Goal: Task Accomplishment & Management: Use online tool/utility

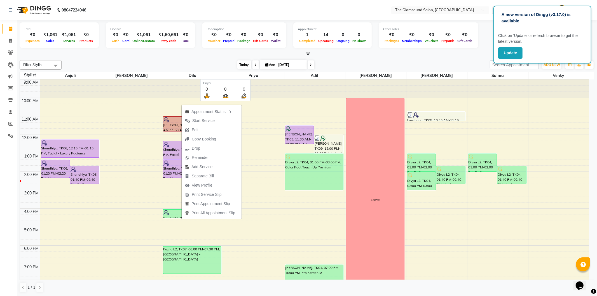
scroll to position [41, 0]
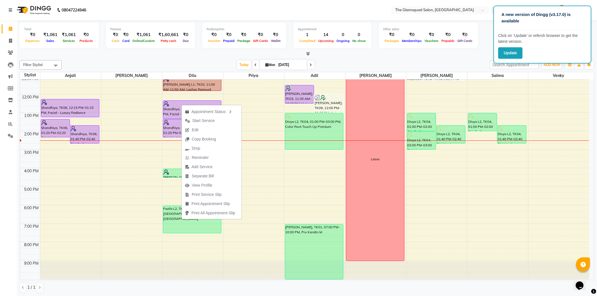
click at [351, 63] on div "Today Mon 01-09-2025" at bounding box center [275, 65] width 422 height 8
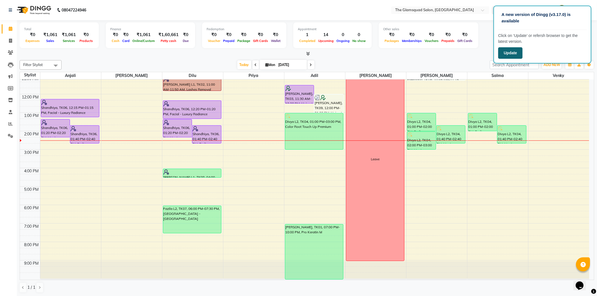
click at [518, 52] on button "Update" at bounding box center [510, 52] width 24 height 11
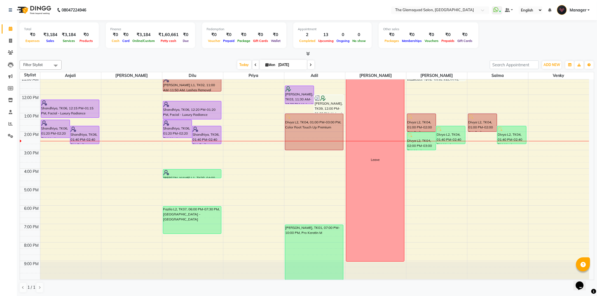
scroll to position [41, 0]
click at [494, 190] on div "9:00 AM 10:00 AM 11:00 AM 12:00 PM 1:00 PM 2:00 PM 3:00 PM 4:00 PM 5:00 PM 6:00…" at bounding box center [304, 159] width 569 height 240
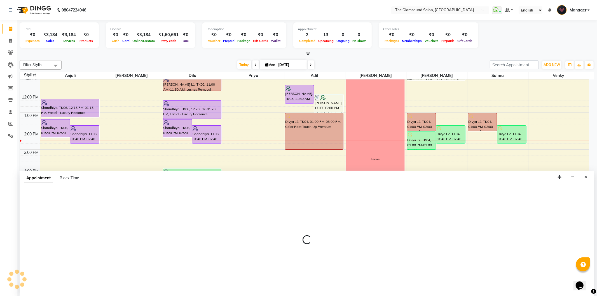
select select "86622"
select select "tentative"
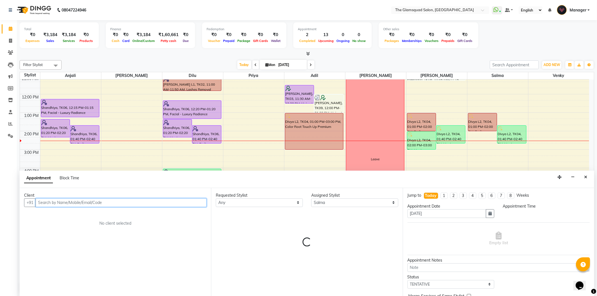
select select "1020"
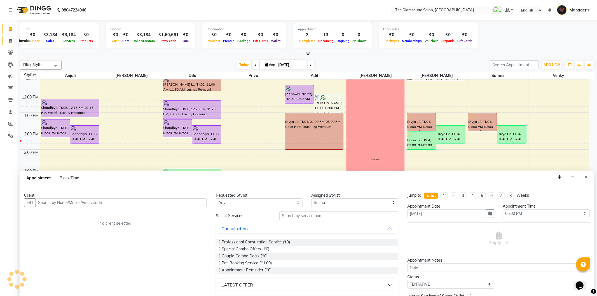
click at [12, 43] on span at bounding box center [11, 41] width 10 height 6
select select "service"
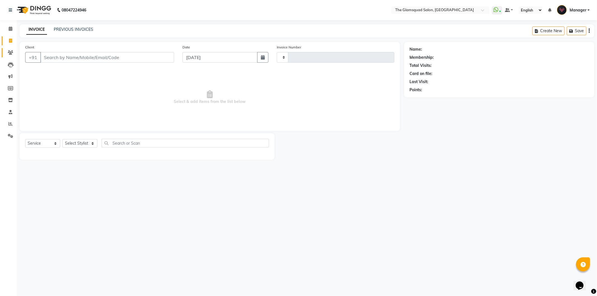
type input "0742"
select select "5284"
click at [13, 52] on span at bounding box center [11, 53] width 10 height 6
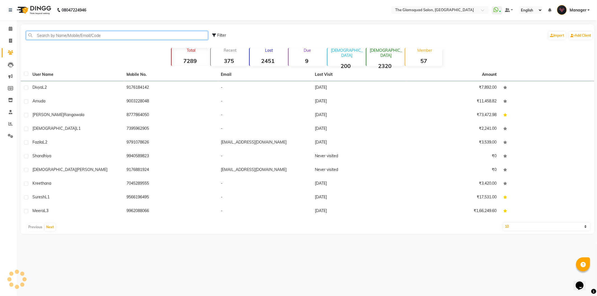
click at [55, 34] on input "text" at bounding box center [117, 35] width 182 height 9
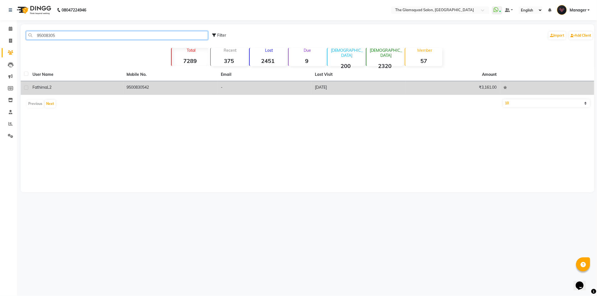
type input "95008305"
click at [356, 88] on td "[DATE]" at bounding box center [359, 88] width 94 height 14
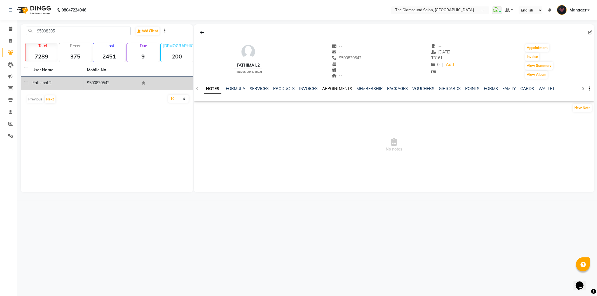
click at [332, 88] on link "APPOINTMENTS" at bounding box center [337, 88] width 30 height 5
click at [346, 88] on link "MEMBERSHIP" at bounding box center [352, 88] width 26 height 5
click at [252, 88] on link "PRODUCTS" at bounding box center [257, 88] width 22 height 5
click at [239, 90] on link "SERVICES" at bounding box center [245, 88] width 19 height 5
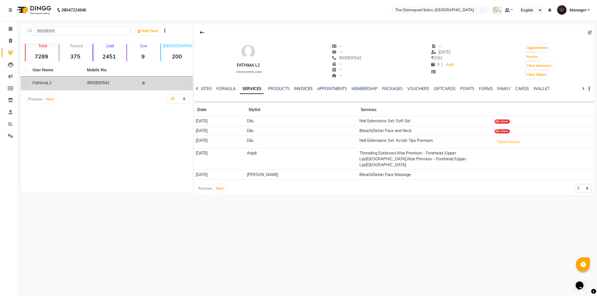
click at [299, 87] on link "INVOICES" at bounding box center [303, 88] width 18 height 5
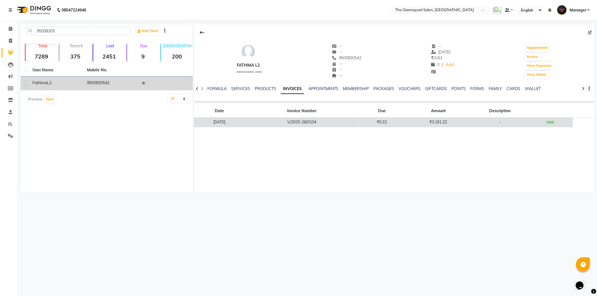
click at [312, 119] on td "V/2025-26/0104" at bounding box center [302, 122] width 115 height 10
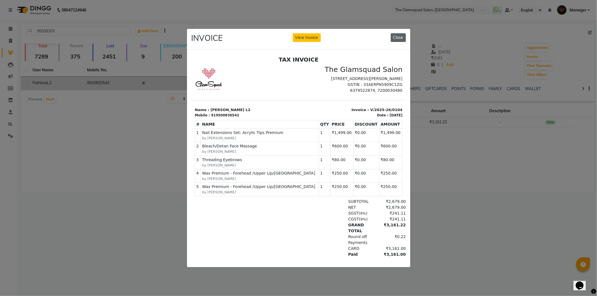
click at [399, 35] on button "Close" at bounding box center [398, 37] width 15 height 9
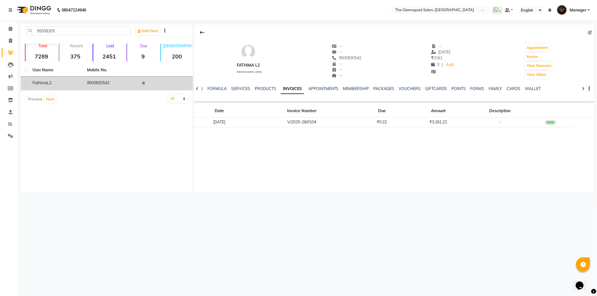
click at [257, 180] on div "Fathima L2 [DEMOGRAPHIC_DATA] -- -- 9500830542 -- -- -- -- [DATE] ₹ 3161 0 | Ad…" at bounding box center [394, 108] width 400 height 168
click at [11, 29] on icon at bounding box center [11, 29] width 4 height 4
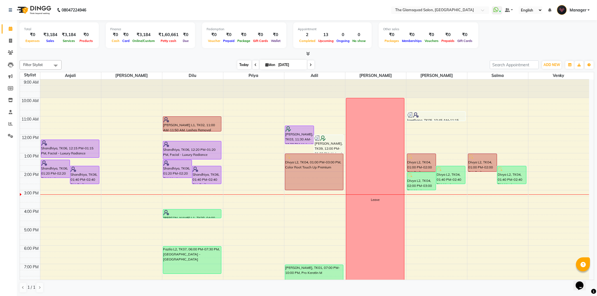
click at [241, 65] on span "Today" at bounding box center [244, 64] width 14 height 9
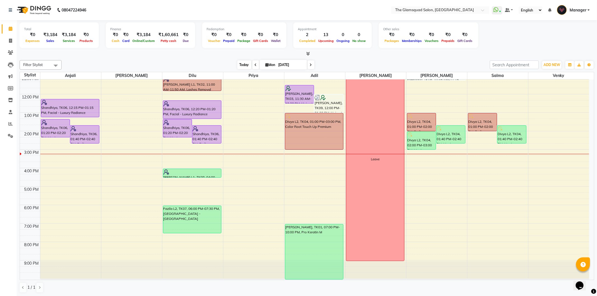
click at [241, 63] on span "Today" at bounding box center [244, 64] width 14 height 9
click at [310, 65] on icon at bounding box center [311, 64] width 2 height 3
type input "02-09-2025"
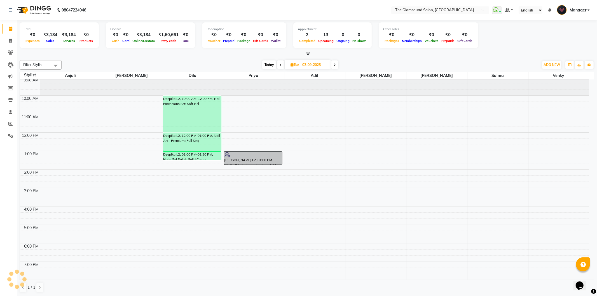
scroll to position [0, 0]
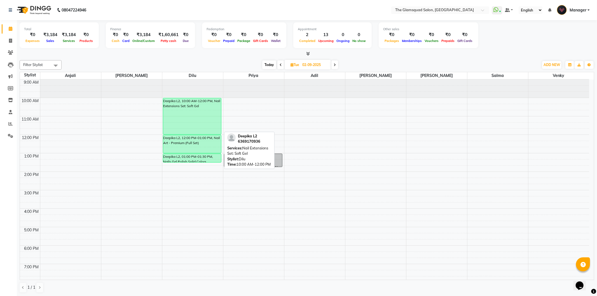
click at [212, 118] on div "Deepika L2, 10:00 AM-12:00 PM, Nail Extensions Set: Soft Gel" at bounding box center [192, 116] width 58 height 36
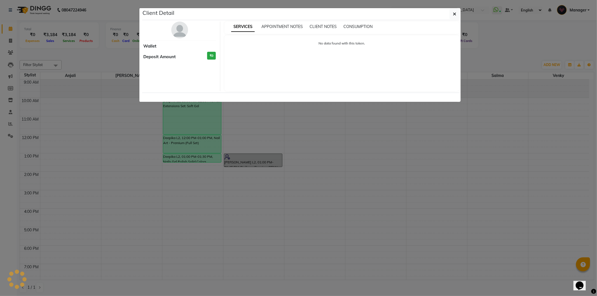
select select "6"
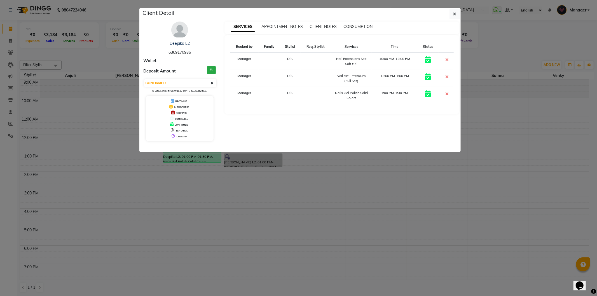
click at [184, 51] on span "6369170936" at bounding box center [179, 52] width 22 height 5
copy span "6369170936"
click at [457, 13] on button "button" at bounding box center [454, 14] width 11 height 11
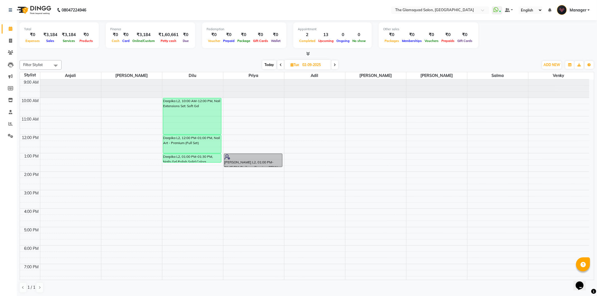
click at [269, 64] on span "Today" at bounding box center [269, 64] width 14 height 9
type input "[DATE]"
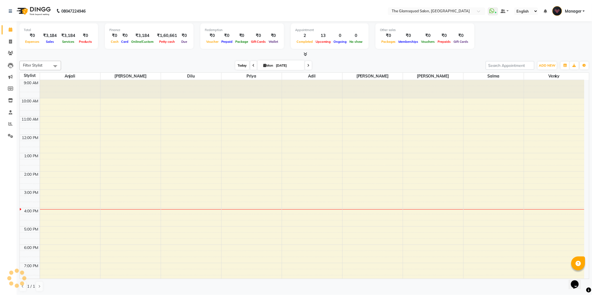
scroll to position [41, 0]
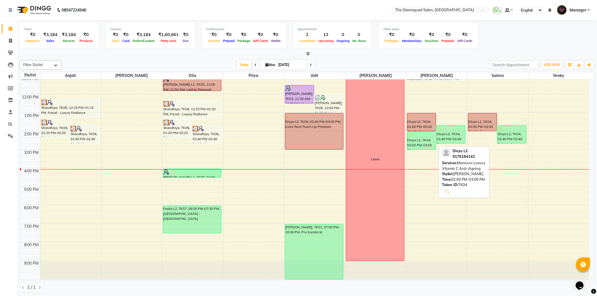
click at [432, 141] on div "Divya L2, TK04, 02:00 PM-03:00 PM, Manicure Luxury Vitamin C Anti-Ageing" at bounding box center [421, 141] width 29 height 18
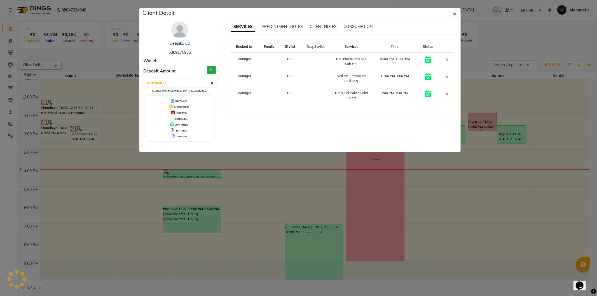
select select "select"
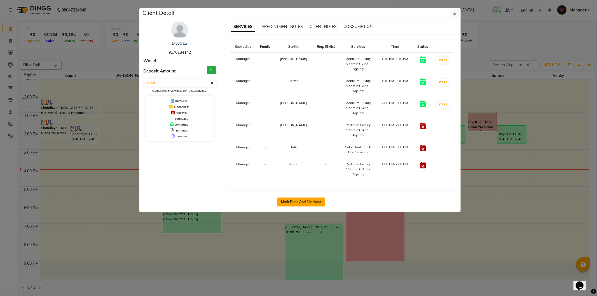
click at [299, 200] on button "Mark Done And Checkout" at bounding box center [301, 202] width 48 height 9
select select "service"
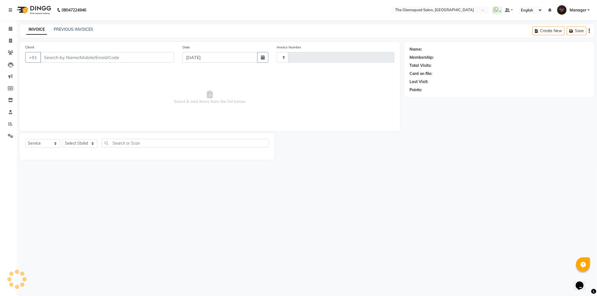
type input "0742"
select select "5284"
select select "product"
type input "9176184142"
select select "89513"
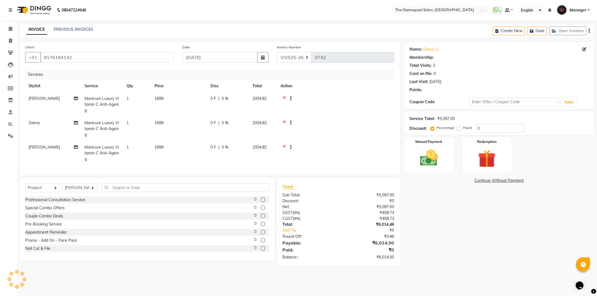
select select "1: Object"
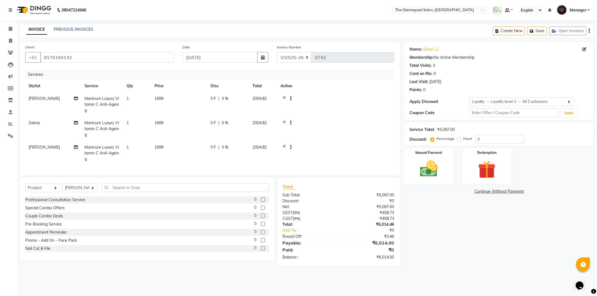
click at [283, 98] on icon at bounding box center [284, 99] width 3 height 7
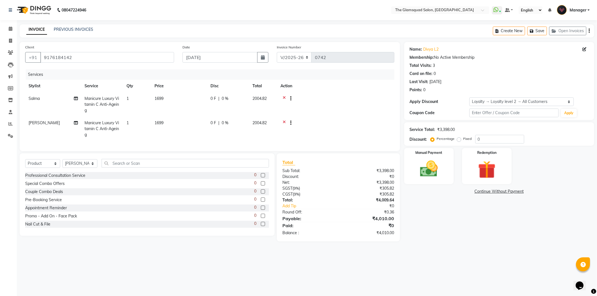
click at [283, 98] on icon at bounding box center [284, 99] width 3 height 7
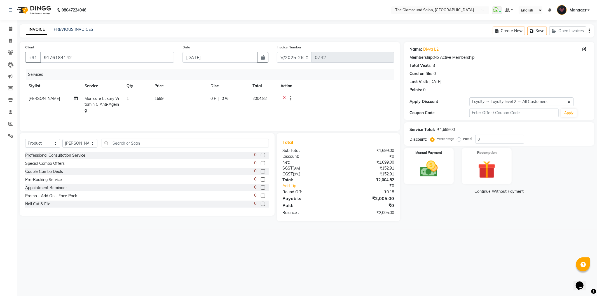
click at [283, 98] on icon at bounding box center [284, 99] width 3 height 7
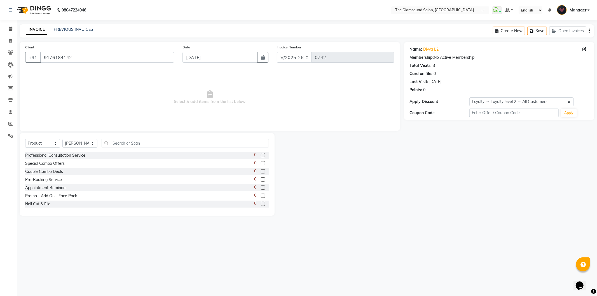
click at [36, 139] on div "Select Service Product Membership Package Voucher Prepaid Gift Card Select Styl…" at bounding box center [147, 145] width 244 height 13
drag, startPoint x: 37, startPoint y: 141, endPoint x: 41, endPoint y: 146, distance: 6.5
click at [37, 141] on select "Select Service Product Membership Package Voucher Prepaid Gift Card" at bounding box center [42, 143] width 35 height 9
select select "service"
click at [25, 139] on select "Select Service Product Membership Package Voucher Prepaid Gift Card" at bounding box center [42, 143] width 35 height 9
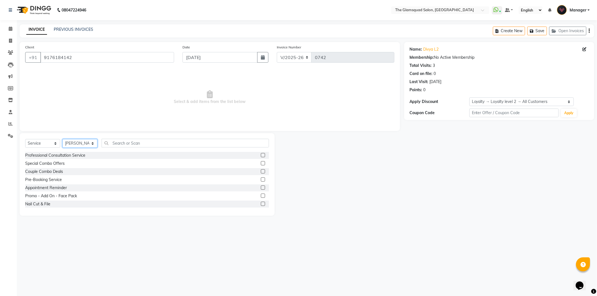
click at [73, 145] on select "Select Stylist [PERSON_NAME] Dilu Dingg Support Frontdesk Manager [PERSON_NAME]…" at bounding box center [79, 143] width 35 height 9
select select "34710"
click at [62, 139] on select "Select Stylist [PERSON_NAME] Dilu Dingg Support Frontdesk Manager [PERSON_NAME]…" at bounding box center [79, 143] width 35 height 9
click at [144, 145] on input "text" at bounding box center [185, 143] width 167 height 9
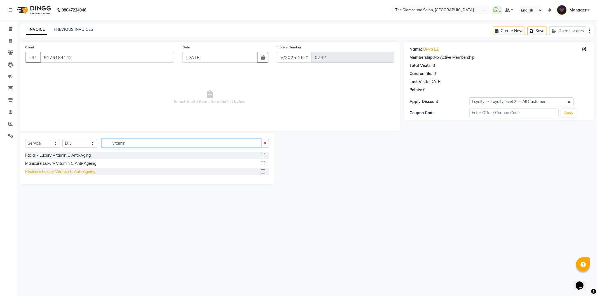
type input "vitamin"
click at [77, 173] on div "Pedicure Luxury Vitamin C Anti-Ageing" at bounding box center [60, 172] width 70 height 6
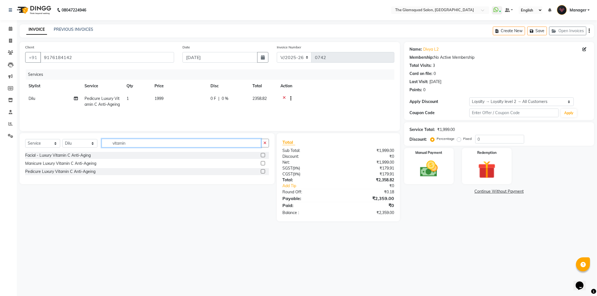
click at [118, 143] on input "vitamin" at bounding box center [181, 143] width 159 height 9
click at [74, 173] on div "Pedicure Luxury Vitamin C Anti-Ageing" at bounding box center [60, 172] width 70 height 6
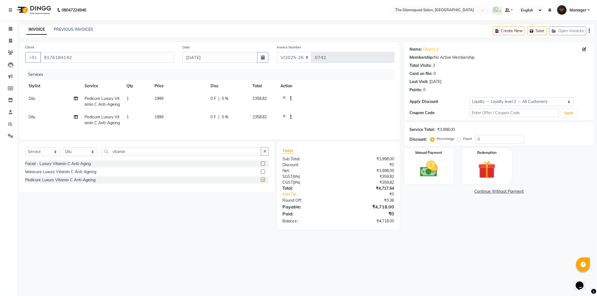
checkbox input "false"
click at [29, 119] on span "Dilu" at bounding box center [32, 116] width 7 height 5
select select "34710"
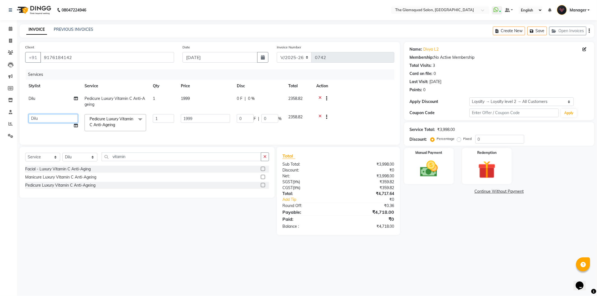
drag, startPoint x: 36, startPoint y: 122, endPoint x: 41, endPoint y: 121, distance: 4.6
click at [36, 122] on select "[PERSON_NAME] Dilu Dingg Support Frontdesk Manager [PERSON_NAME] Naveen [PERSON…" at bounding box center [53, 118] width 49 height 9
select select "86622"
click at [121, 161] on input "vitamin" at bounding box center [181, 156] width 159 height 9
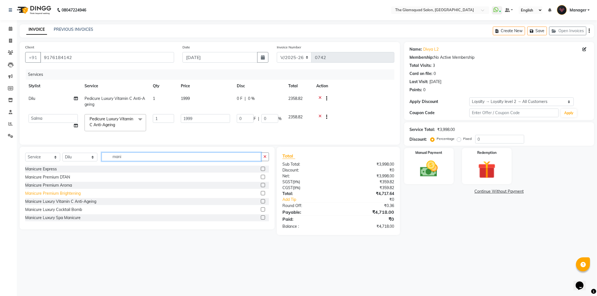
type input "mani"
click at [62, 196] on div "Manicure Premium Brightening" at bounding box center [52, 194] width 55 height 6
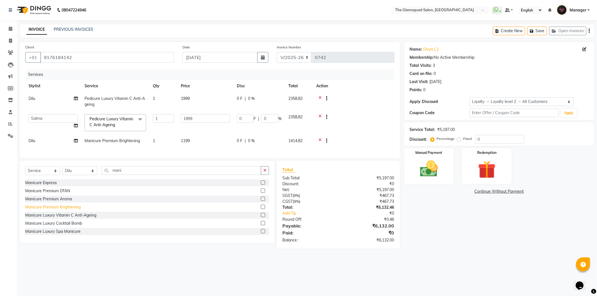
click at [60, 210] on div "Manicure Premium Brightening" at bounding box center [52, 207] width 55 height 6
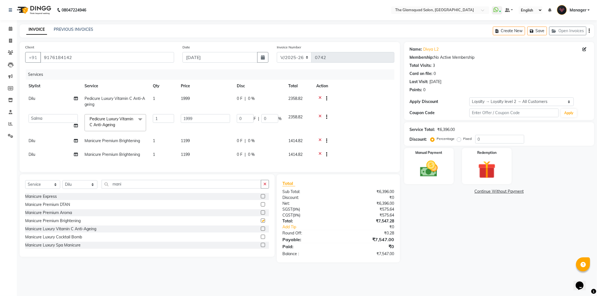
checkbox input "false"
click at [114, 189] on input "mani" at bounding box center [181, 184] width 159 height 9
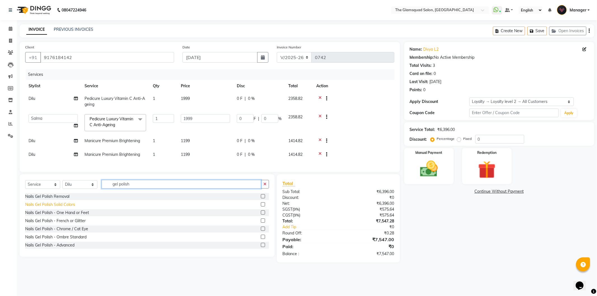
type input "gel polish"
click at [59, 208] on div "Nails Gel Polish Solid Colors" at bounding box center [50, 205] width 50 height 6
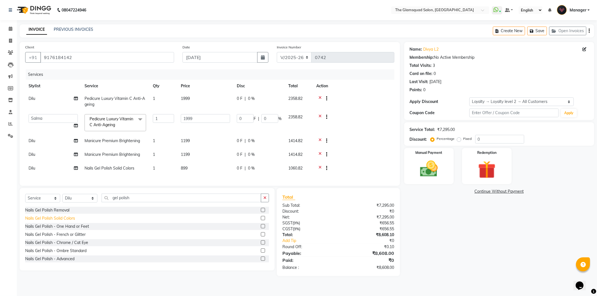
click at [59, 221] on div "Nails Gel Polish Solid Colors" at bounding box center [50, 218] width 50 height 6
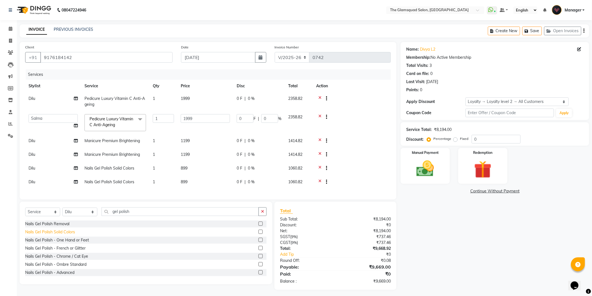
click at [60, 235] on div "Nails Gel Polish Solid Colors" at bounding box center [50, 232] width 50 height 6
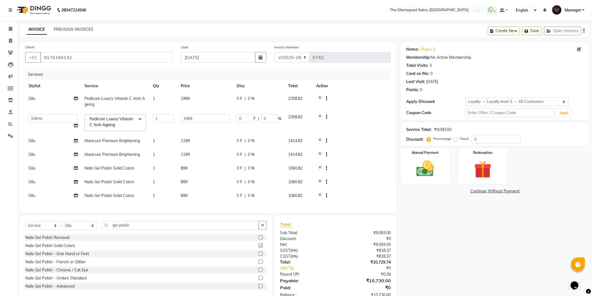
checkbox input "false"
click at [423, 208] on div "Name: Divya L2 Membership: No Active Membership Total Visits: 3 Card on file: 0…" at bounding box center [497, 173] width 193 height 262
click at [405, 224] on div "Name: Divya L2 Membership: No Active Membership Total Visits: 3 Card on file: 0…" at bounding box center [497, 173] width 193 height 262
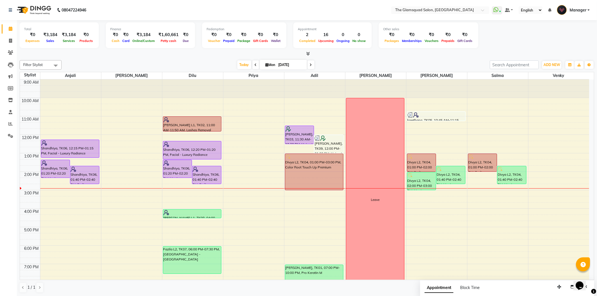
scroll to position [41, 0]
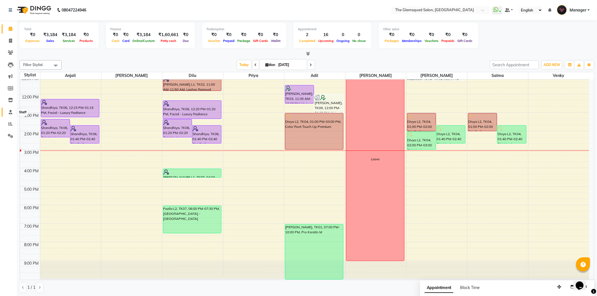
click at [9, 114] on icon at bounding box center [11, 112] width 4 height 4
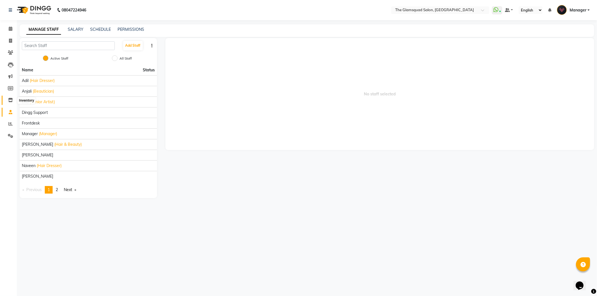
click at [11, 100] on icon at bounding box center [10, 100] width 5 height 4
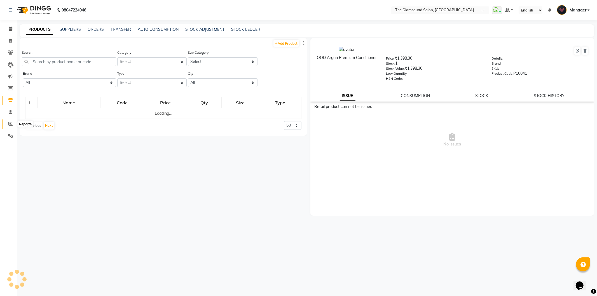
click at [10, 123] on icon at bounding box center [10, 124] width 4 height 4
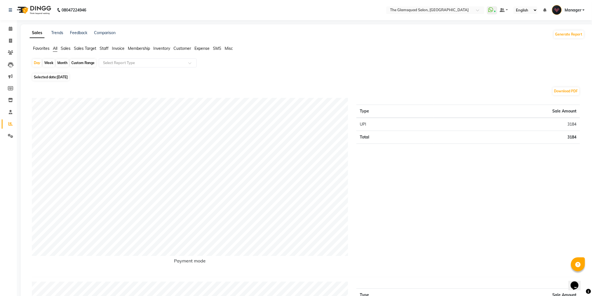
click at [102, 48] on span "Staff" at bounding box center [104, 48] width 9 height 5
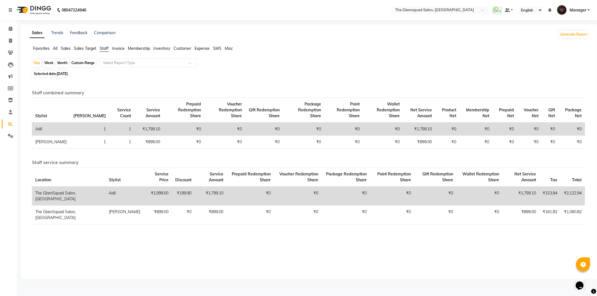
click at [67, 50] on span "Sales" at bounding box center [66, 48] width 10 height 5
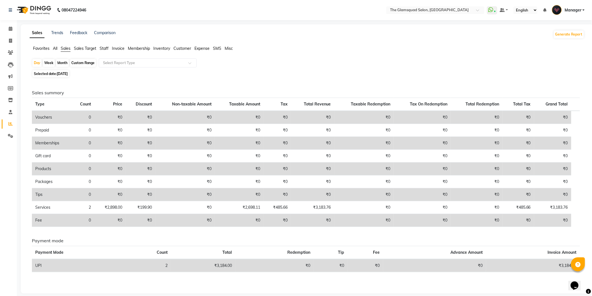
click at [55, 48] on span "All" at bounding box center [55, 48] width 4 height 5
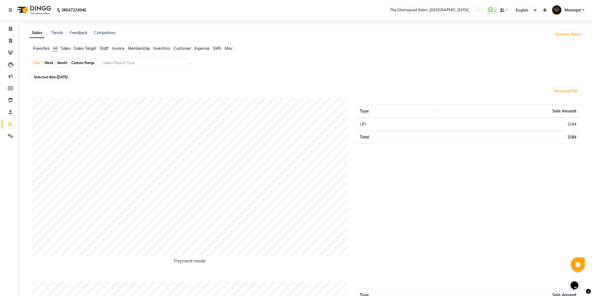
click at [91, 63] on div "Custom Range" at bounding box center [83, 63] width 26 height 8
select select "9"
select select "2025"
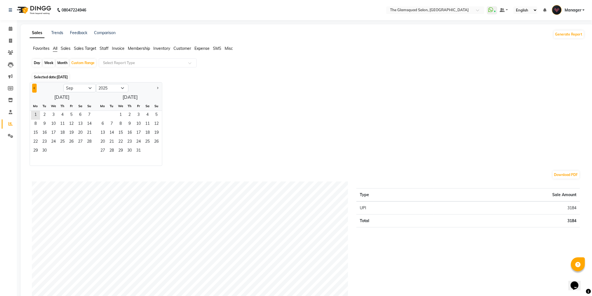
click at [36, 85] on button "Previous month" at bounding box center [34, 88] width 4 height 9
select select "8"
click at [68, 116] on span "1" at bounding box center [71, 115] width 9 height 9
click at [62, 60] on div "Month" at bounding box center [62, 63] width 13 height 8
select select "8"
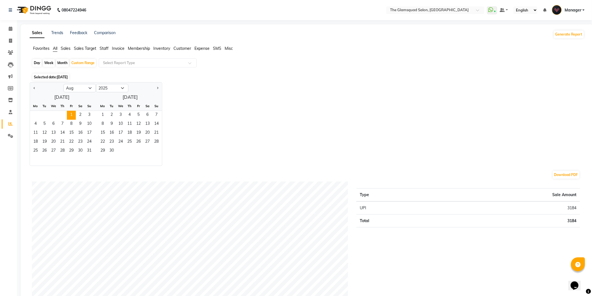
select select "2025"
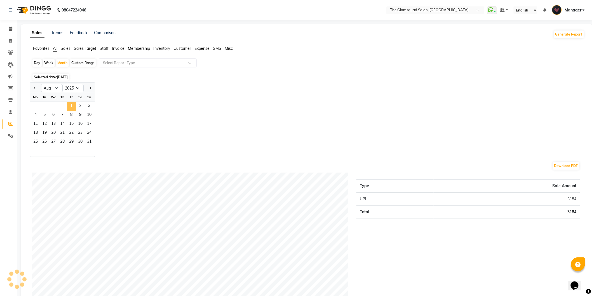
click at [72, 105] on span "1" at bounding box center [71, 106] width 9 height 9
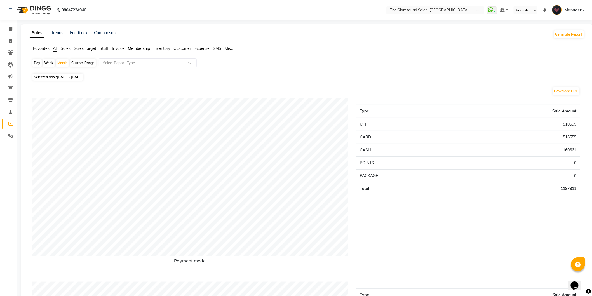
click at [208, 79] on div "Selected date: 01-08-2025 - 31-08-2025" at bounding box center [308, 77] width 553 height 6
click at [12, 27] on icon at bounding box center [11, 29] width 4 height 4
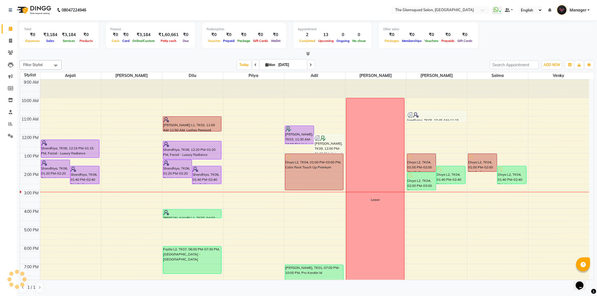
scroll to position [30, 0]
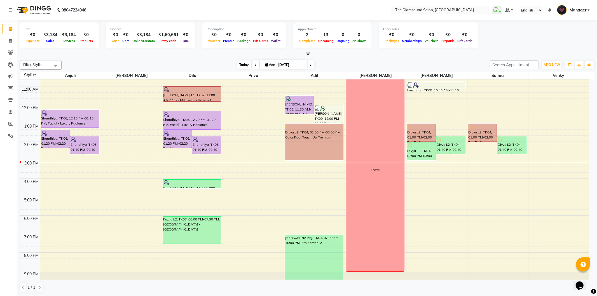
click at [241, 63] on span "Today" at bounding box center [244, 64] width 14 height 9
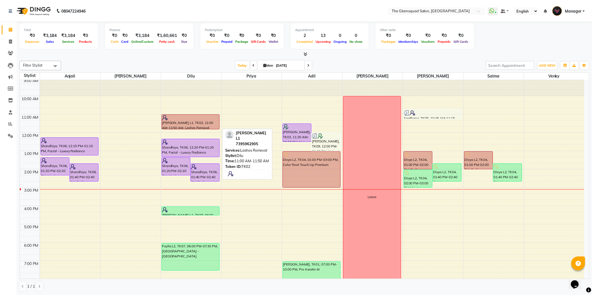
scroll to position [0, 0]
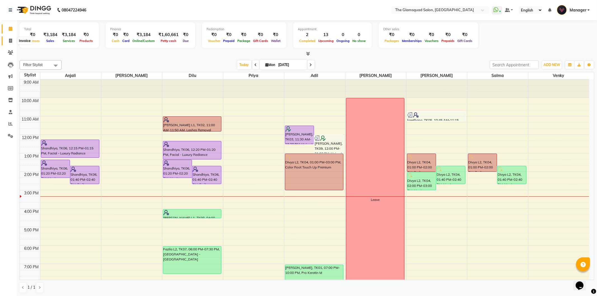
click at [10, 41] on icon at bounding box center [10, 41] width 3 height 4
select select "service"
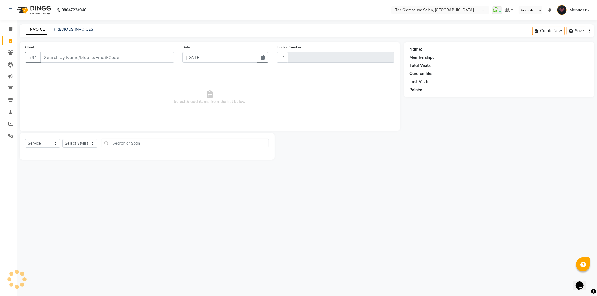
type input "0742"
select select "5284"
select select "product"
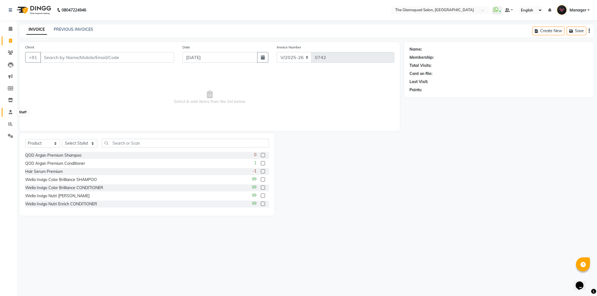
click at [11, 111] on icon at bounding box center [11, 112] width 4 height 4
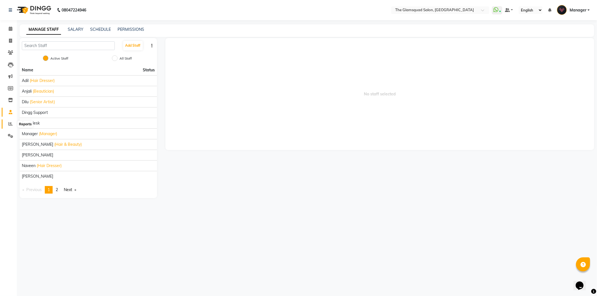
click at [10, 126] on icon at bounding box center [10, 124] width 4 height 4
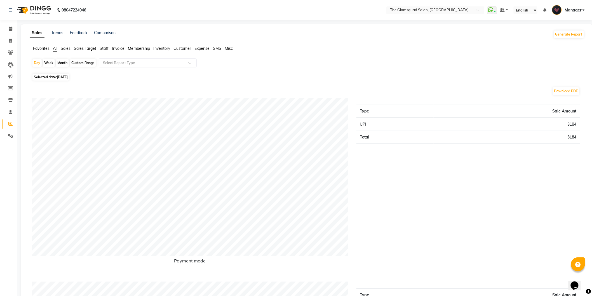
click at [60, 63] on div "Month" at bounding box center [62, 63] width 13 height 8
select select "9"
select select "2025"
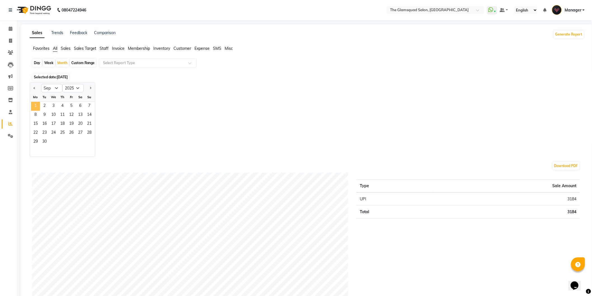
click at [35, 107] on span "1" at bounding box center [35, 106] width 9 height 9
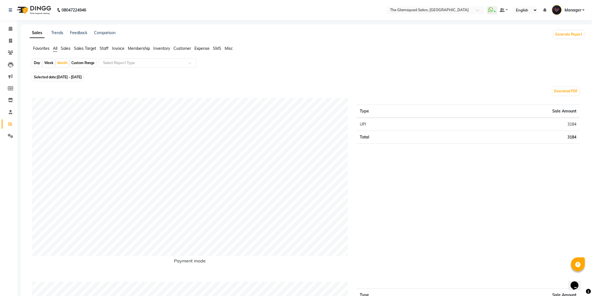
click at [104, 46] on span "Staff" at bounding box center [104, 48] width 9 height 5
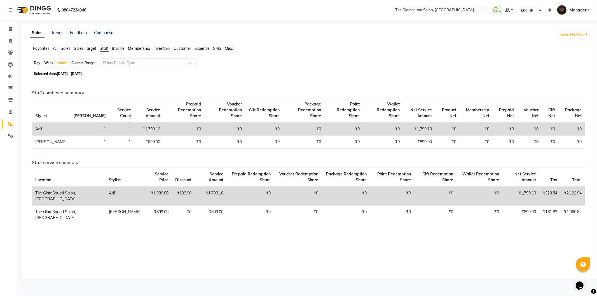
click at [83, 64] on div "Custom Range" at bounding box center [83, 63] width 26 height 8
select select "9"
select select "2025"
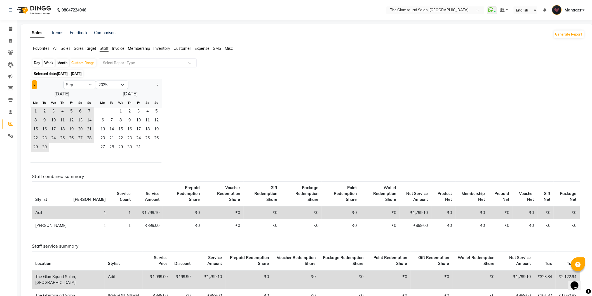
click at [35, 86] on button "Previous month" at bounding box center [34, 84] width 4 height 9
select select "8"
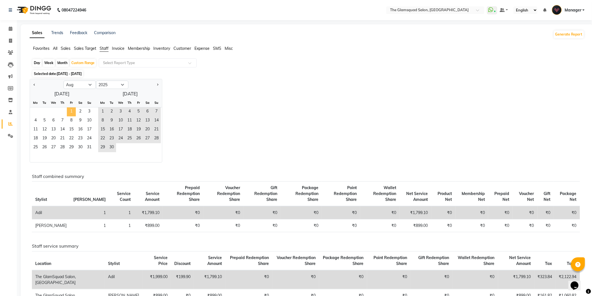
click at [70, 112] on span "1" at bounding box center [71, 111] width 9 height 9
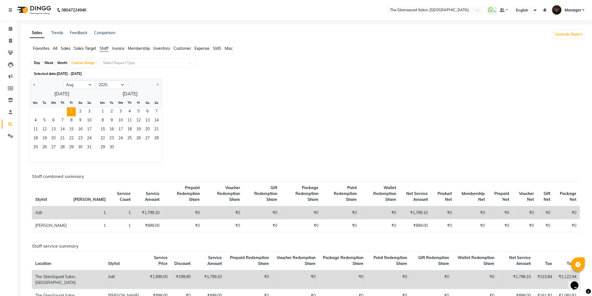
click at [65, 60] on div "Month" at bounding box center [62, 63] width 13 height 8
select select "8"
select select "2025"
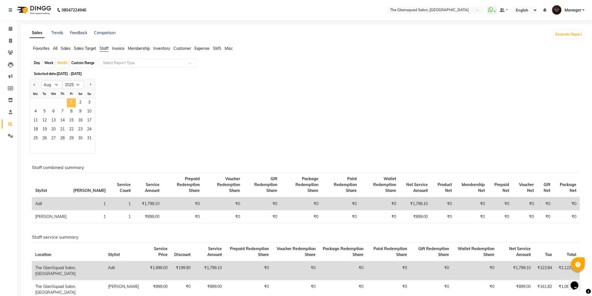
click at [72, 102] on span "1" at bounding box center [71, 102] width 9 height 9
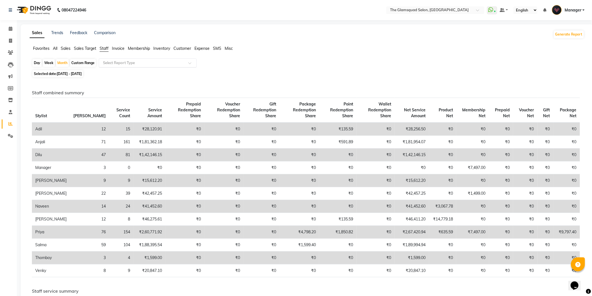
click at [119, 64] on input "text" at bounding box center [142, 63] width 81 height 6
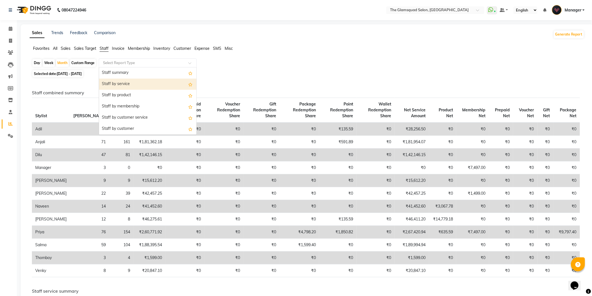
click at [140, 88] on div "Staff by service" at bounding box center [147, 84] width 97 height 11
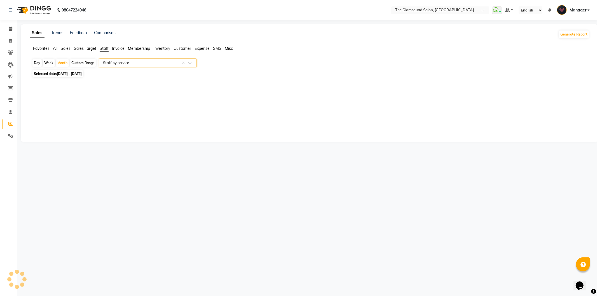
select select "full_report"
select select "csv"
